Goal: Navigation & Orientation: Find specific page/section

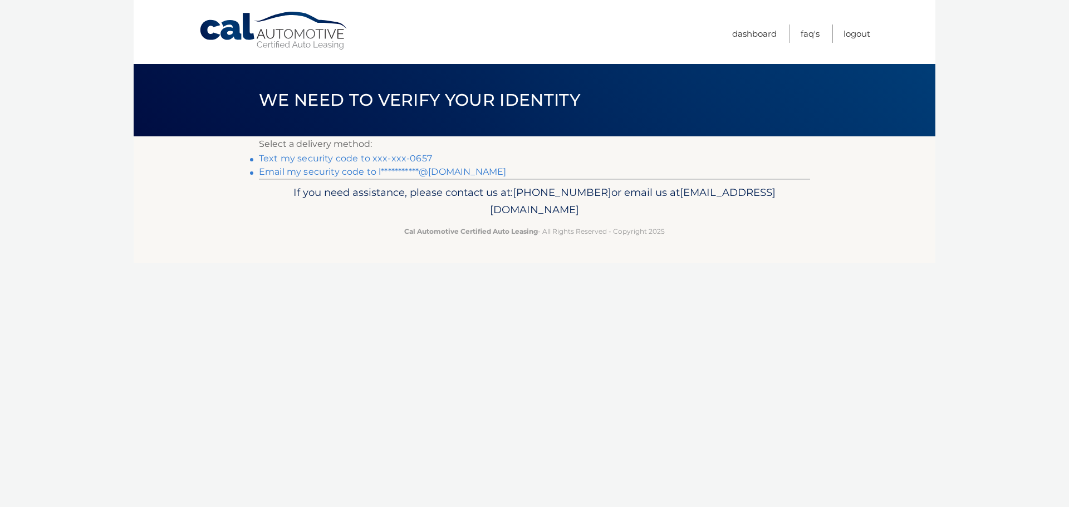
click at [372, 158] on link "Text my security code to xxx-xxx-0657" at bounding box center [345, 158] width 173 height 11
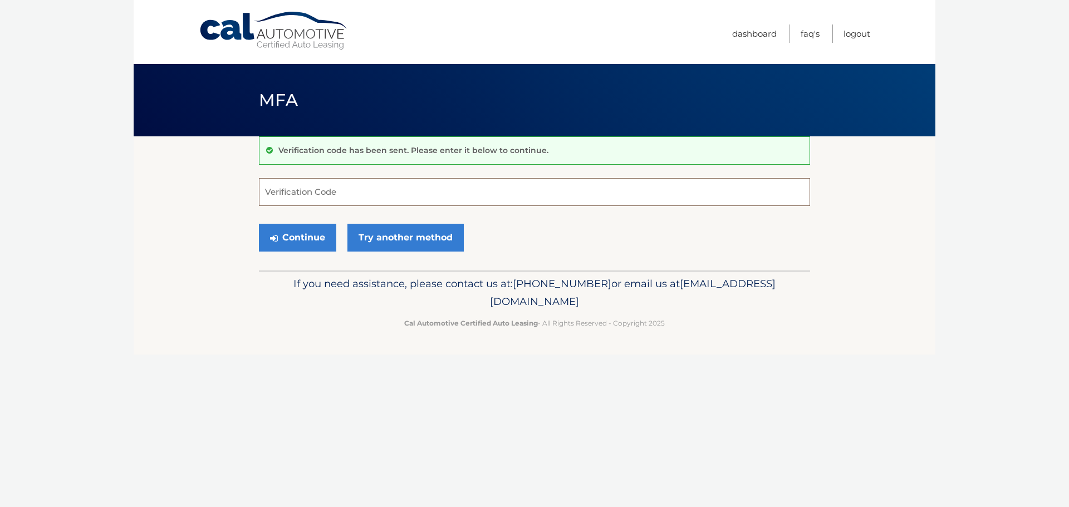
click at [356, 195] on input "Verification Code" at bounding box center [534, 192] width 551 height 28
type input "026299"
click at [259, 224] on button "Continue" at bounding box center [297, 238] width 77 height 28
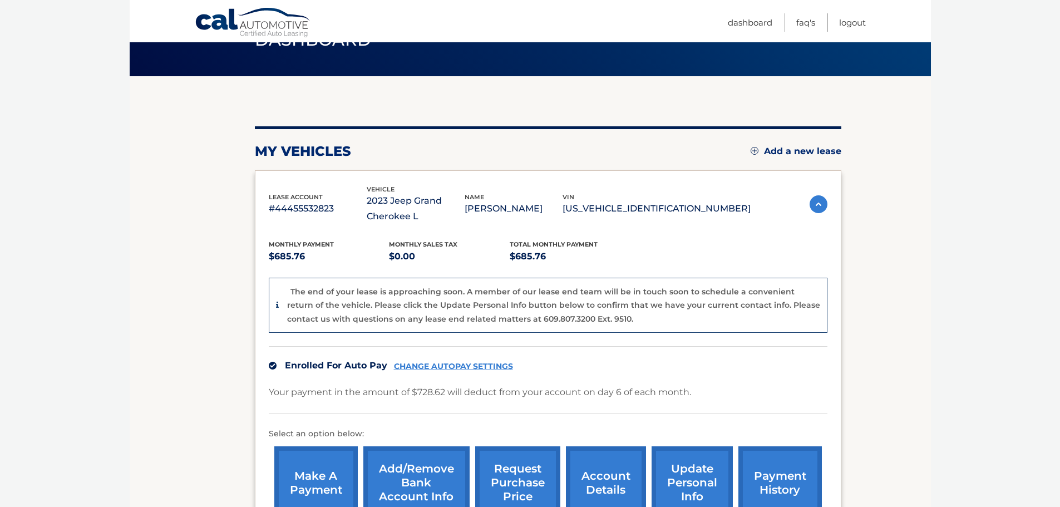
scroll to position [56, 0]
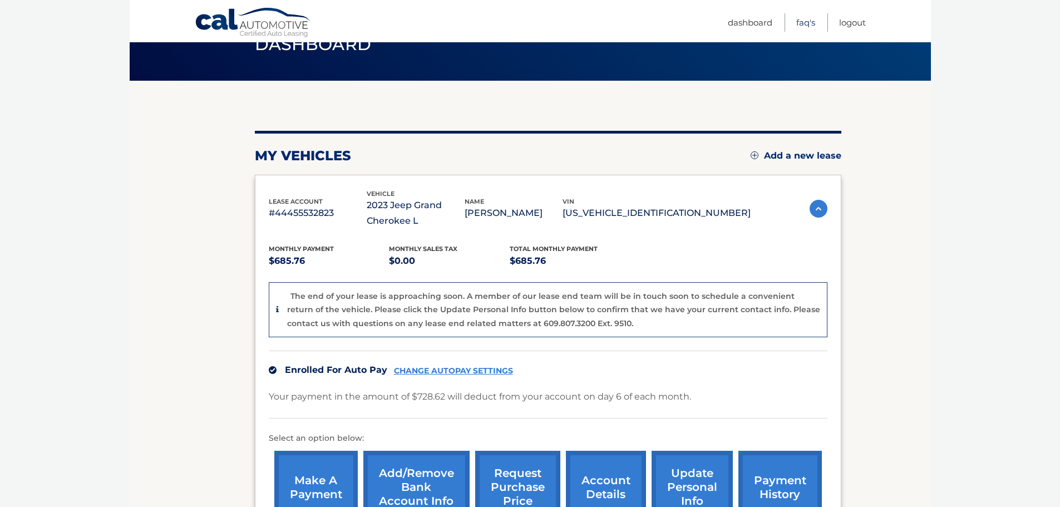
click at [799, 20] on link "FAQ's" at bounding box center [805, 22] width 19 height 18
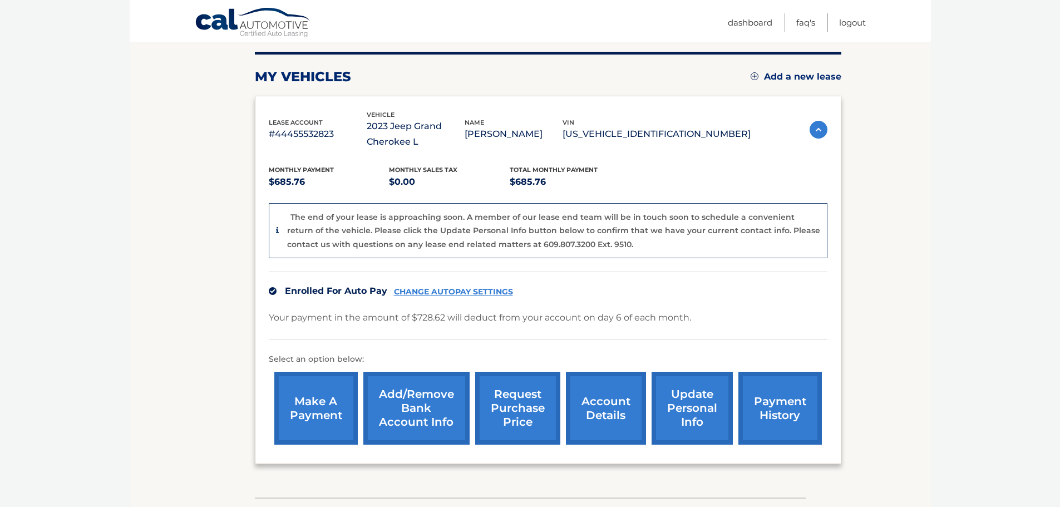
scroll to position [167, 0]
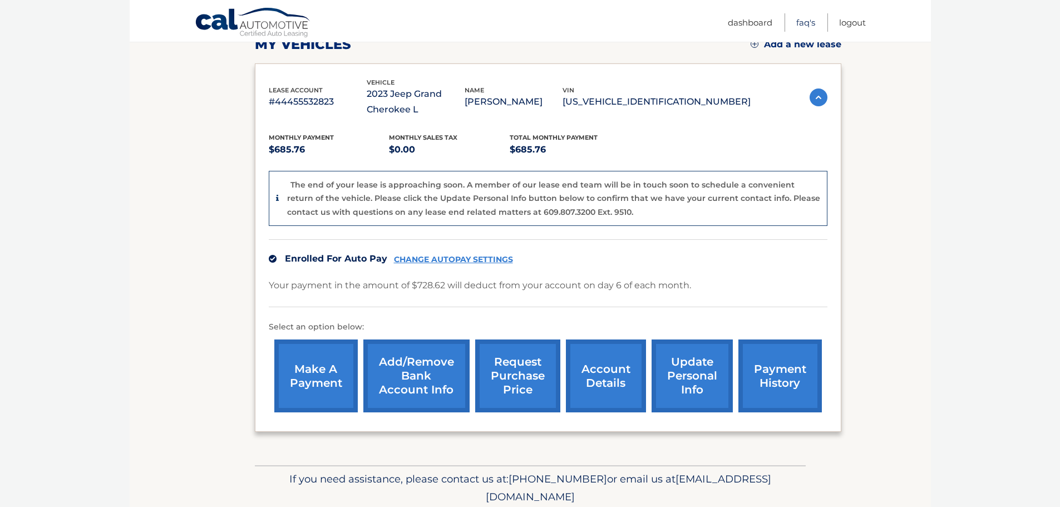
click at [804, 26] on link "FAQ's" at bounding box center [805, 22] width 19 height 18
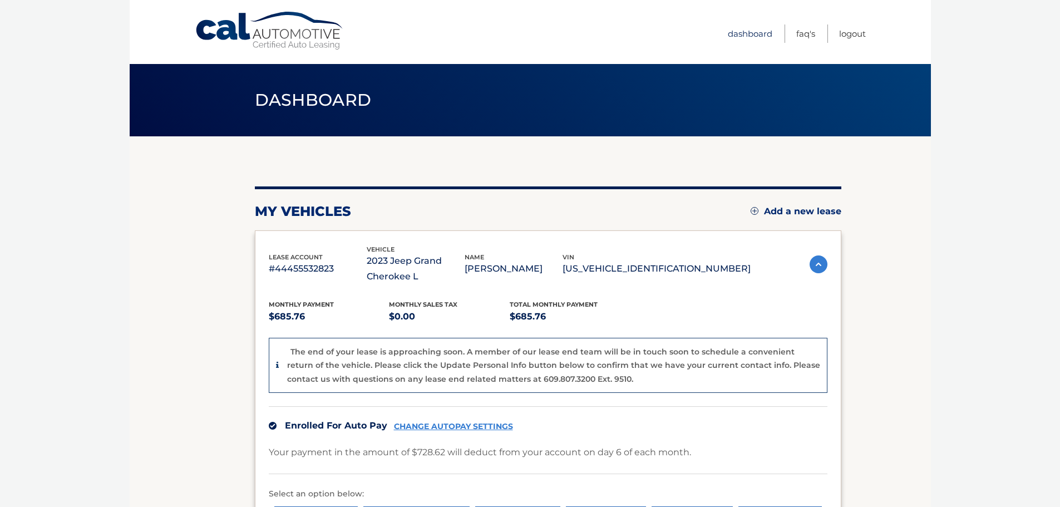
click at [734, 37] on link "Dashboard" at bounding box center [750, 33] width 45 height 18
click at [810, 36] on link "FAQ's" at bounding box center [805, 33] width 19 height 18
